Goal: Navigation & Orientation: Find specific page/section

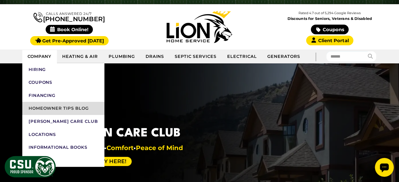
scroll to position [61, 0]
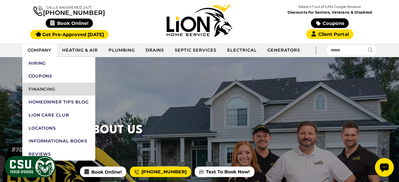
scroll to position [44, 0]
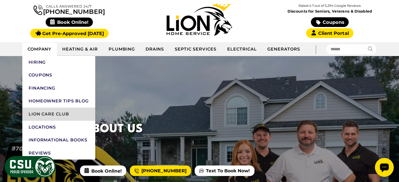
click at [63, 117] on link "Lion Care Club" at bounding box center [58, 114] width 73 height 13
